Goal: Task Accomplishment & Management: Complete application form

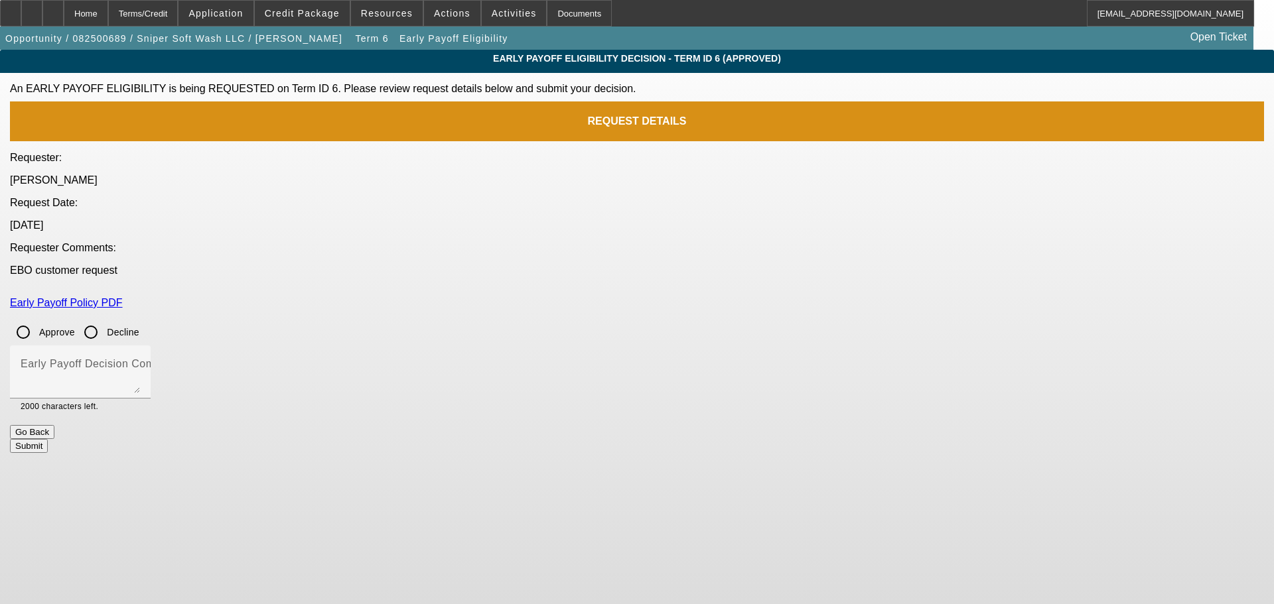
click at [36, 319] on input "Approve" at bounding box center [23, 332] width 27 height 27
radio input "true"
click at [140, 362] on textarea "Early Payoff Decision Comment" at bounding box center [80, 378] width 119 height 32
type textarea "APPROVED"
click at [48, 439] on button "Submit" at bounding box center [29, 446] width 38 height 14
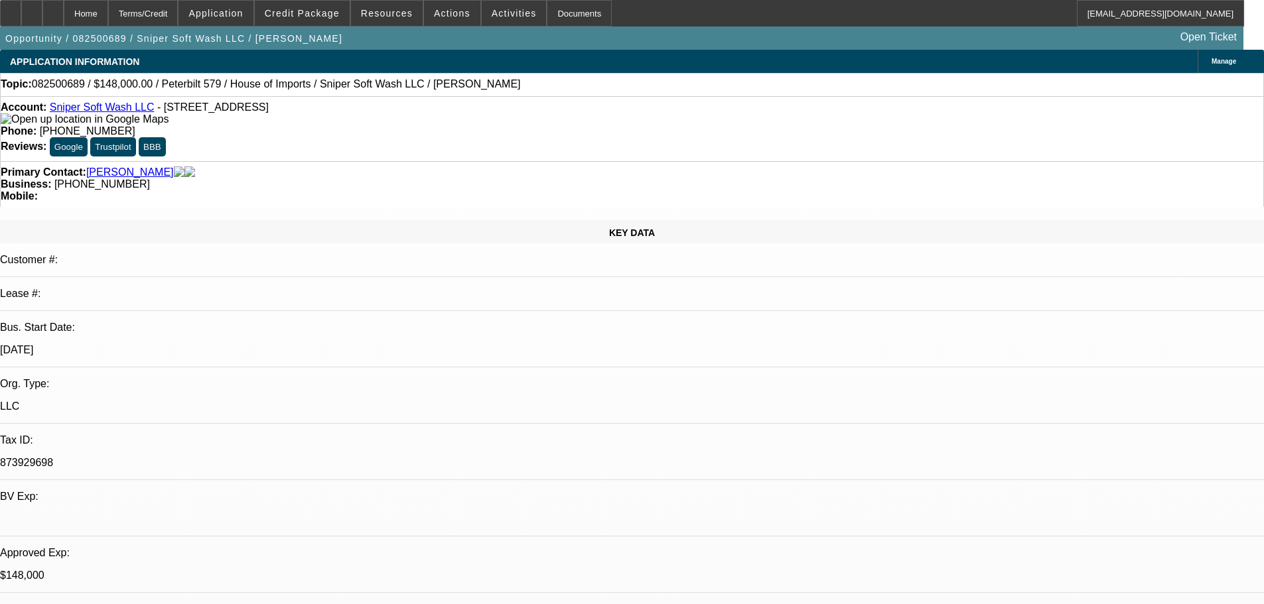
select select "0"
select select "2"
select select "0.1"
select select "4"
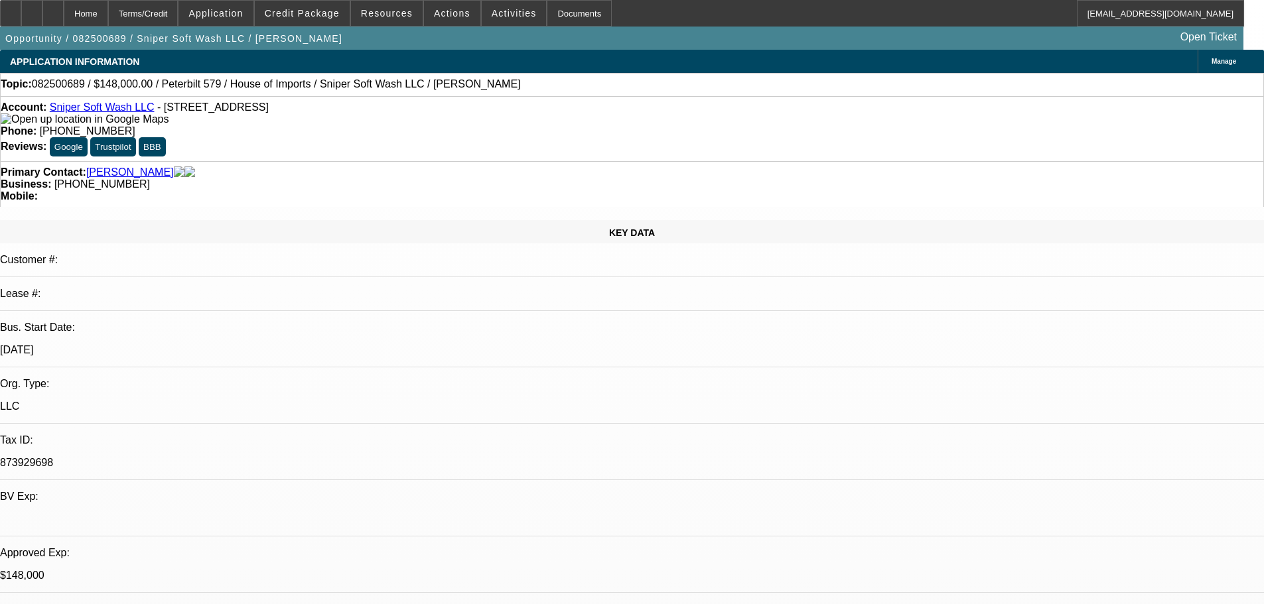
select select "0"
select select "2"
select select "0"
select select "6"
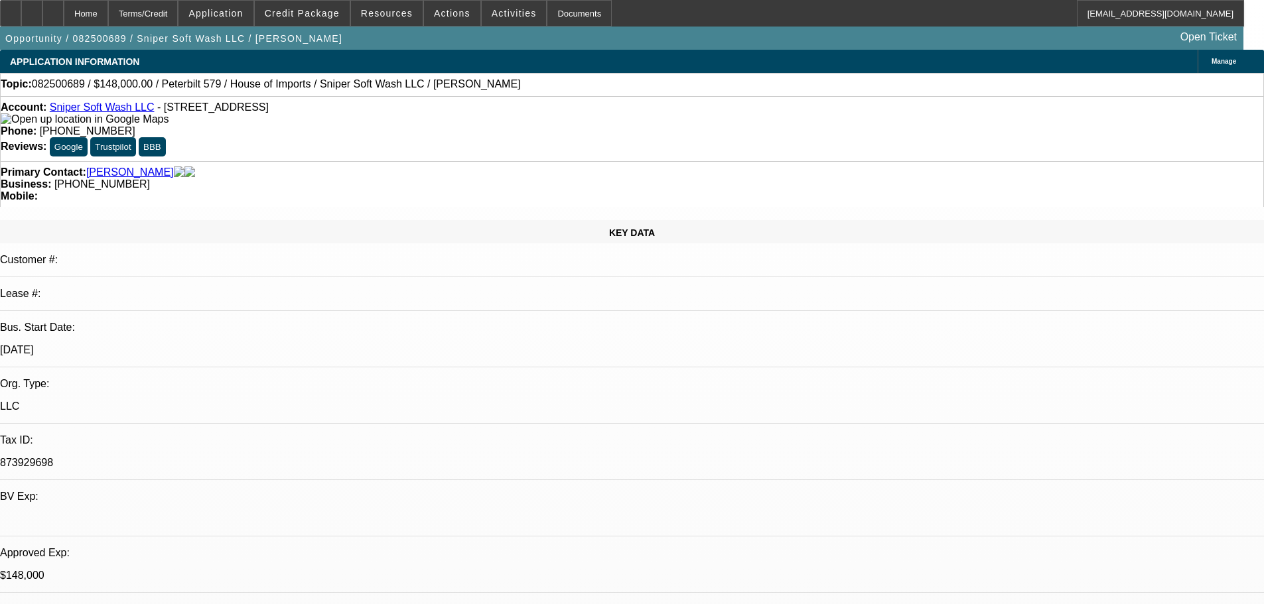
select select "0"
select select "2"
select select "0"
select select "6"
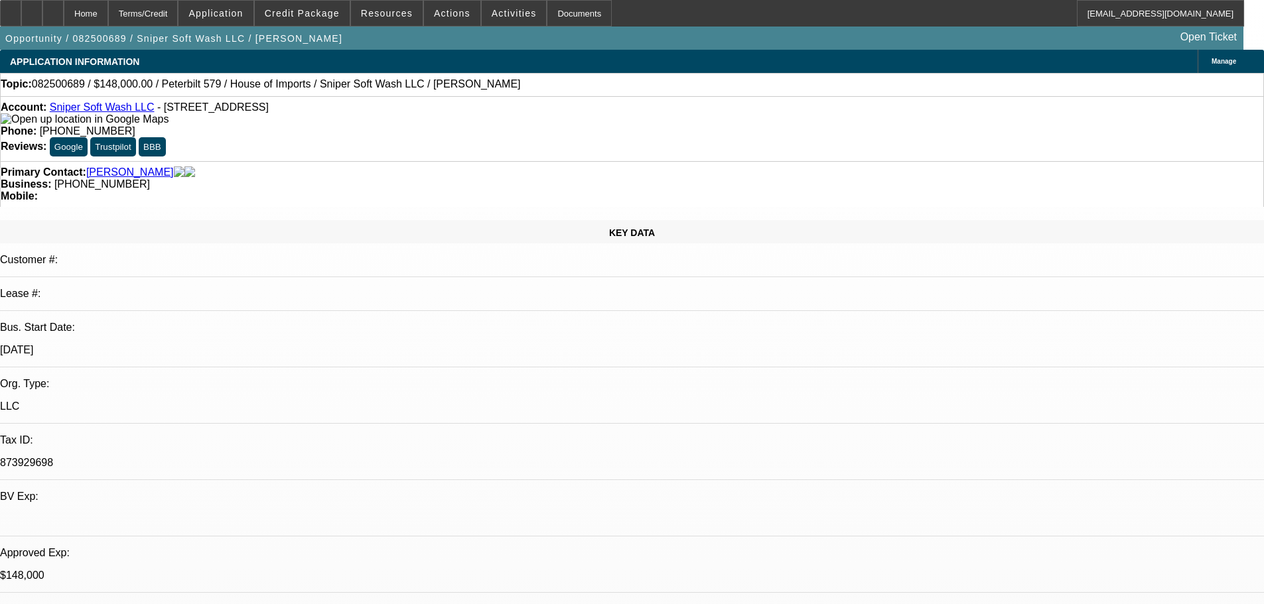
select select "0"
select select "2"
select select "0"
select select "6"
